Goal: Transaction & Acquisition: Subscribe to service/newsletter

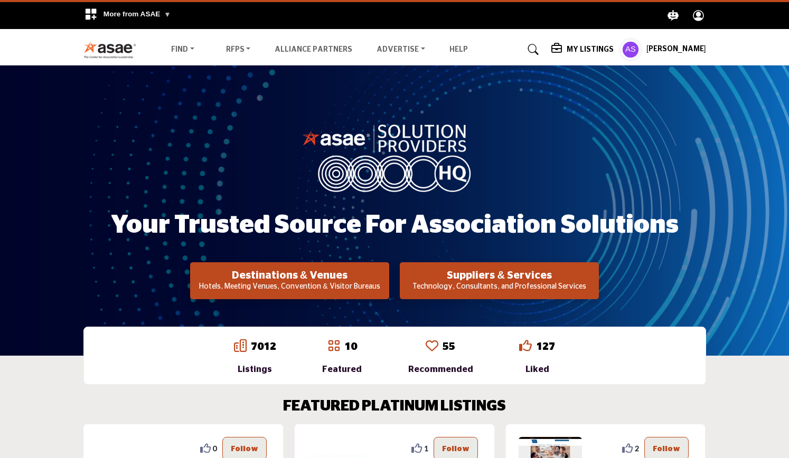
click at [448, 284] on p "Technology, Consultants, and Professional Services" at bounding box center [499, 287] width 193 height 11
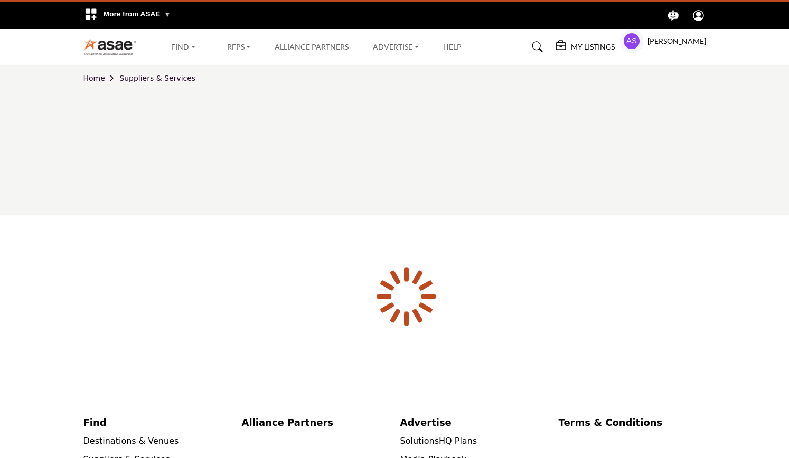
click at [0, 0] on div at bounding box center [0, 0] width 0 height 0
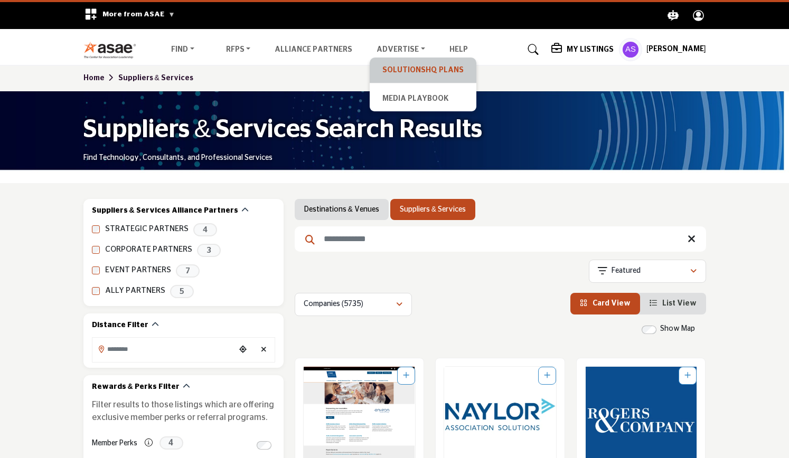
click at [406, 68] on link "SolutionsHQ Plans" at bounding box center [423, 70] width 96 height 15
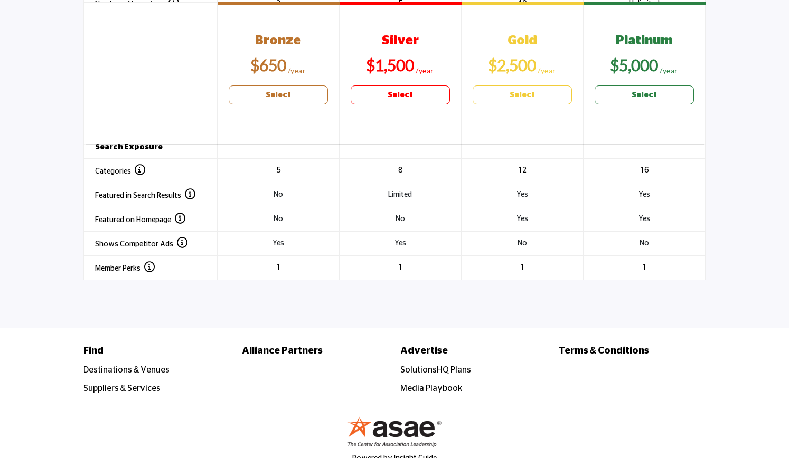
scroll to position [1435, 0]
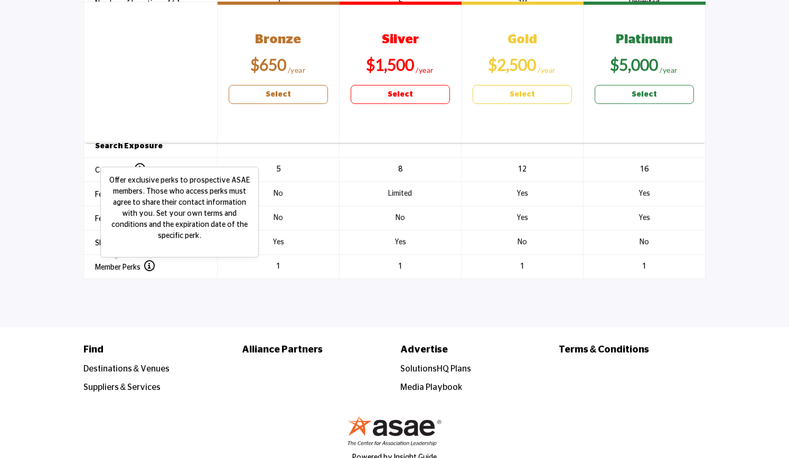
click at [145, 261] on icon at bounding box center [149, 266] width 11 height 11
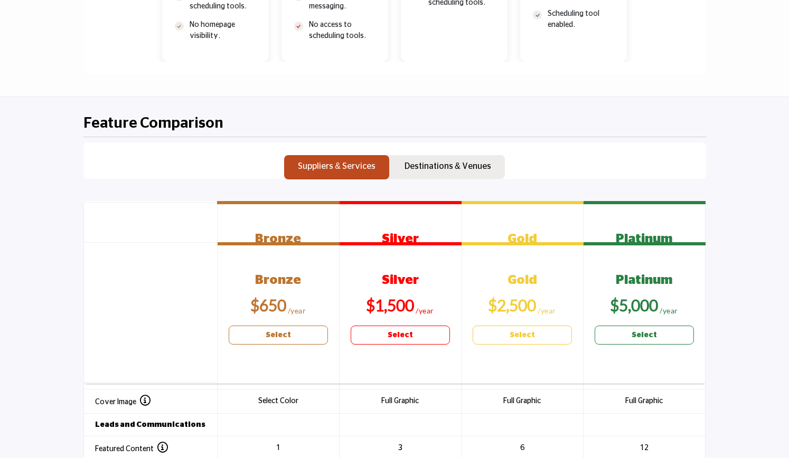
scroll to position [906, 0]
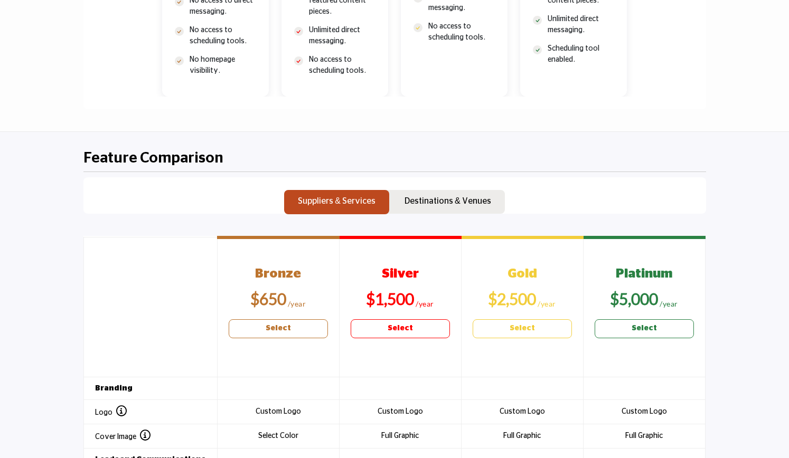
click at [291, 322] on link "Select" at bounding box center [278, 328] width 99 height 19
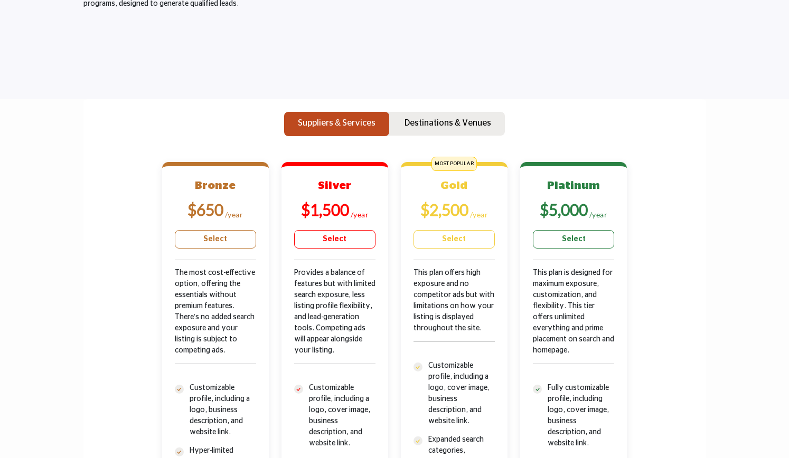
scroll to position [250, 0]
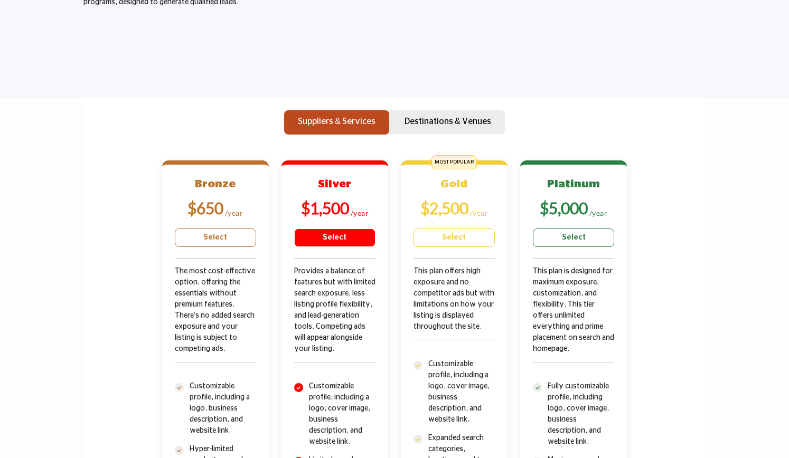
click at [344, 211] on b "$1,500" at bounding box center [325, 207] width 48 height 19
click at [335, 186] on b "Silver" at bounding box center [334, 183] width 33 height 11
click at [330, 180] on b "Silver" at bounding box center [334, 183] width 33 height 11
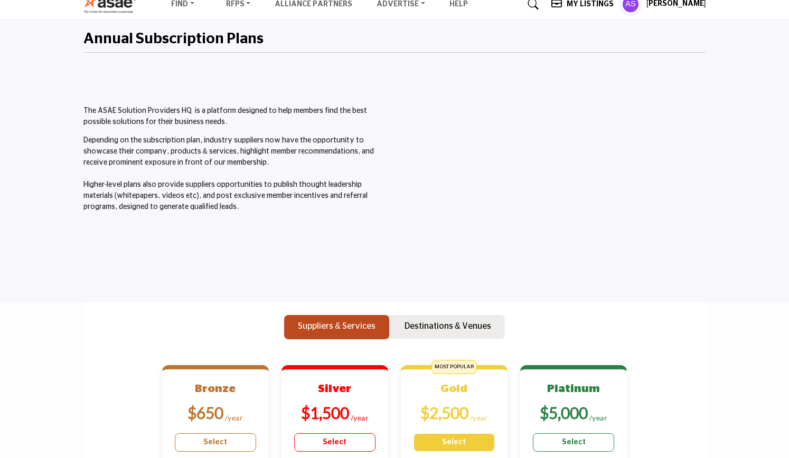
scroll to position [0, 0]
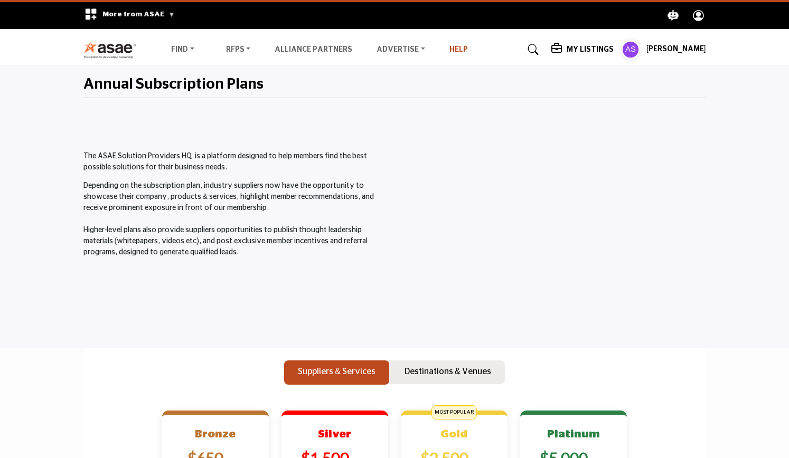
click at [449, 51] on link "Help" at bounding box center [458, 49] width 18 height 7
